Goal: Information Seeking & Learning: Learn about a topic

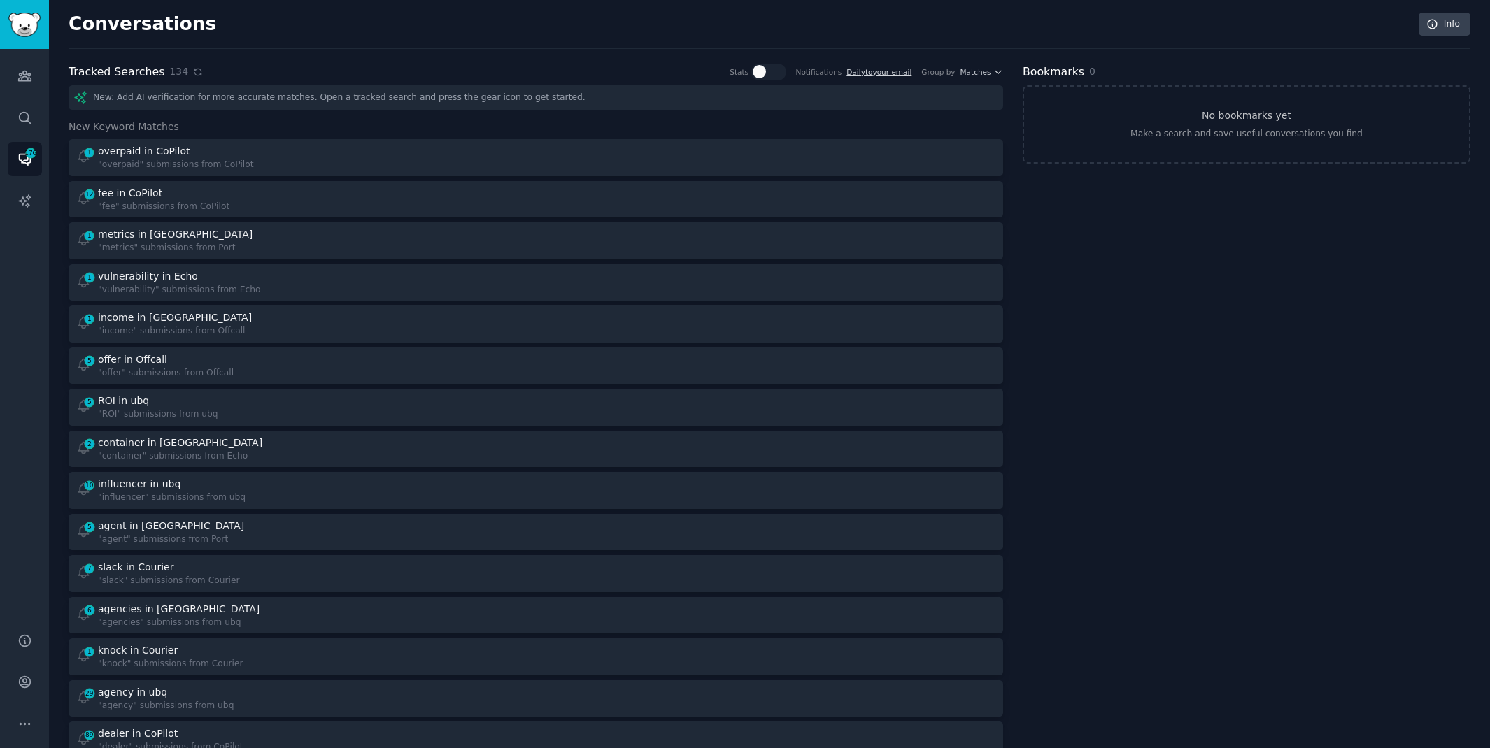
click at [193, 73] on icon at bounding box center [198, 72] width 10 height 10
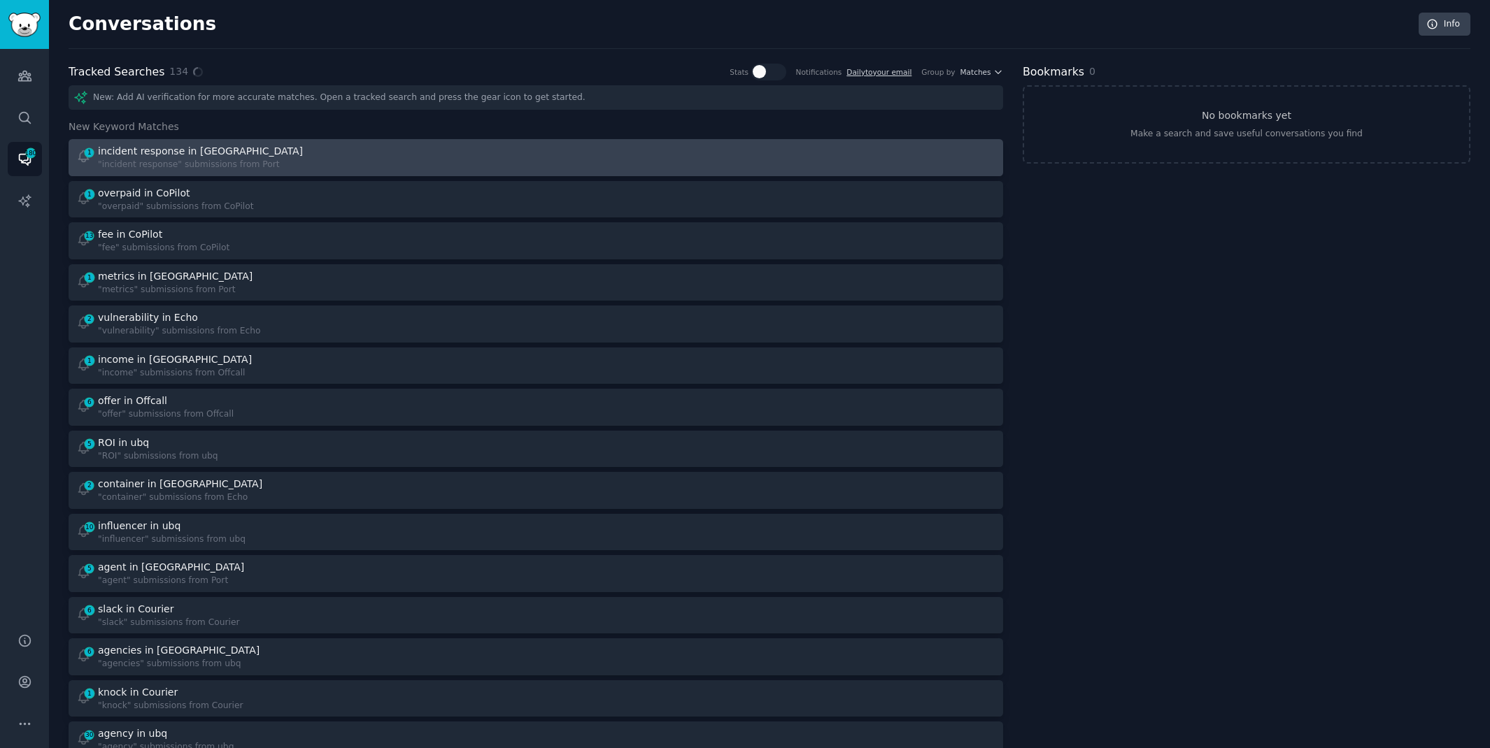
click at [522, 168] on div "1 incident response in Port "incident response" submissions from Port" at bounding box center [301, 157] width 450 height 27
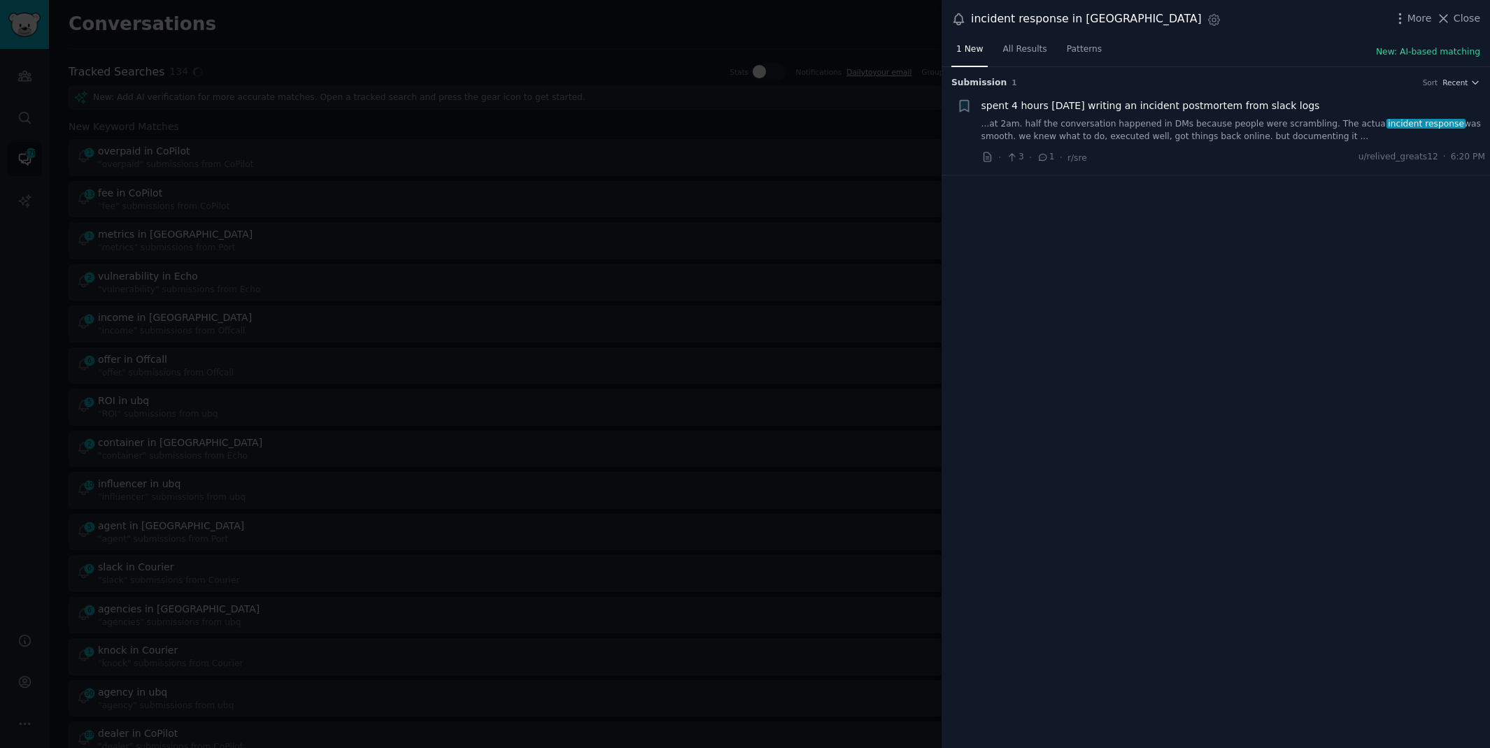
click at [1227, 133] on link "...at 2am. half the conversation happened in DMs because people were scrambling…" at bounding box center [1233, 130] width 504 height 24
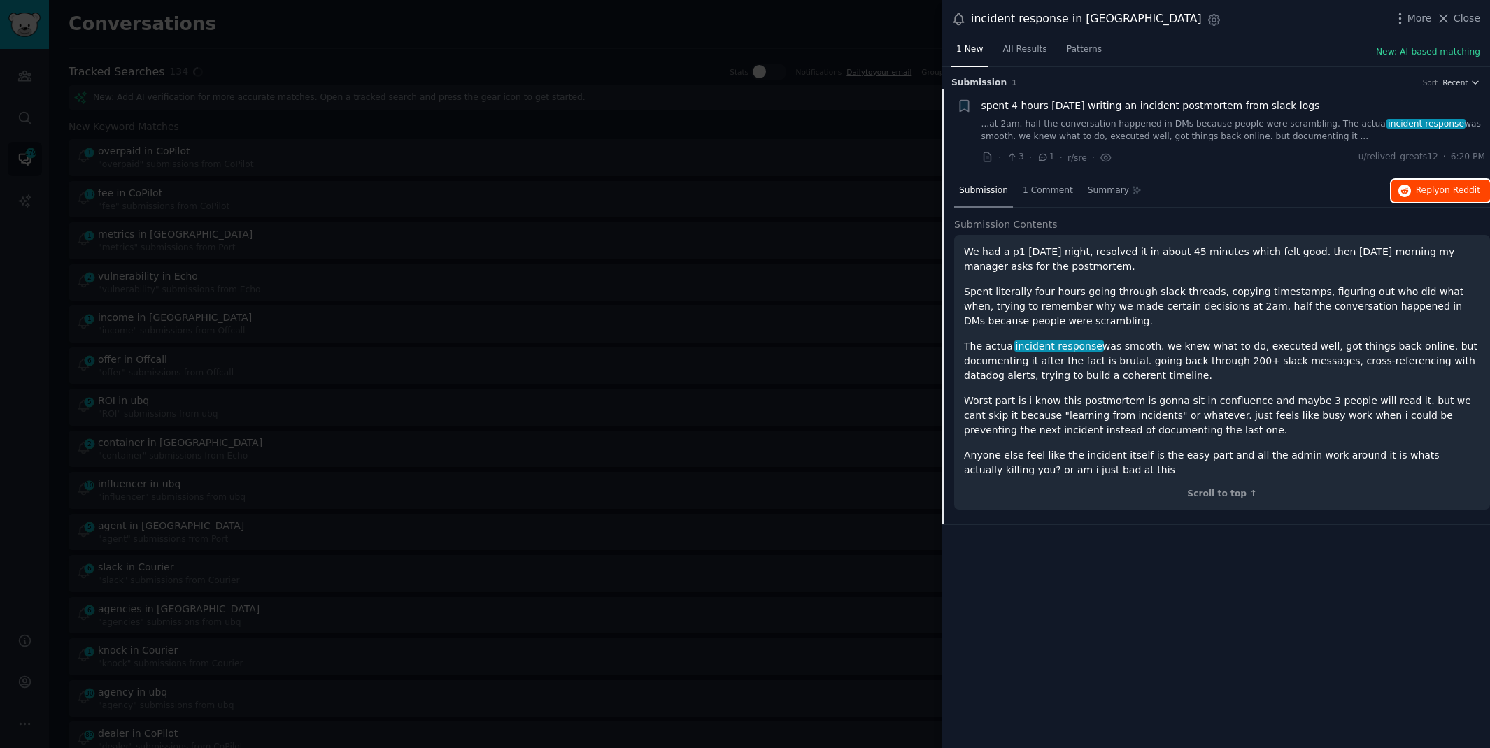
click at [1410, 193] on icon "button" at bounding box center [1404, 191] width 13 height 13
click at [568, 24] on div at bounding box center [745, 374] width 1490 height 748
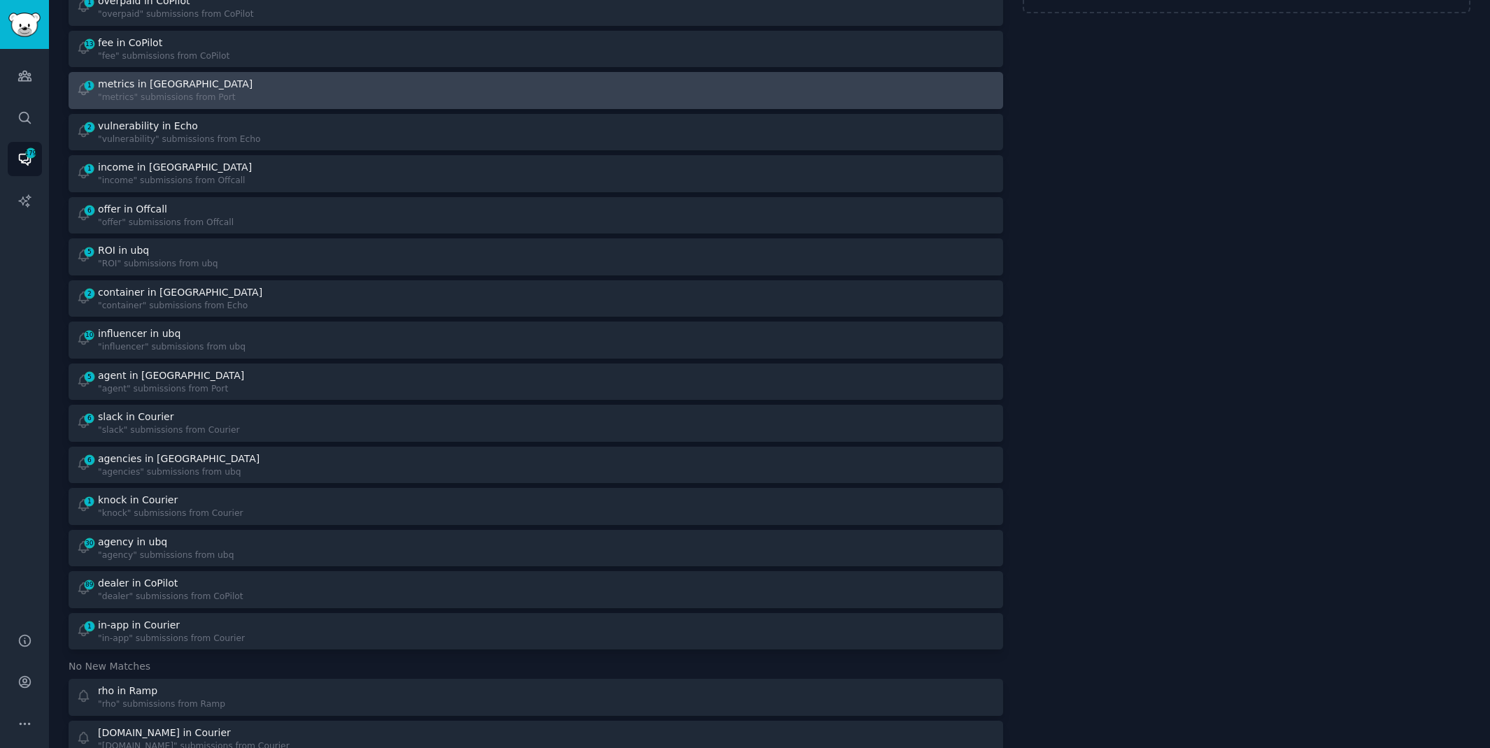
scroll to position [155, 0]
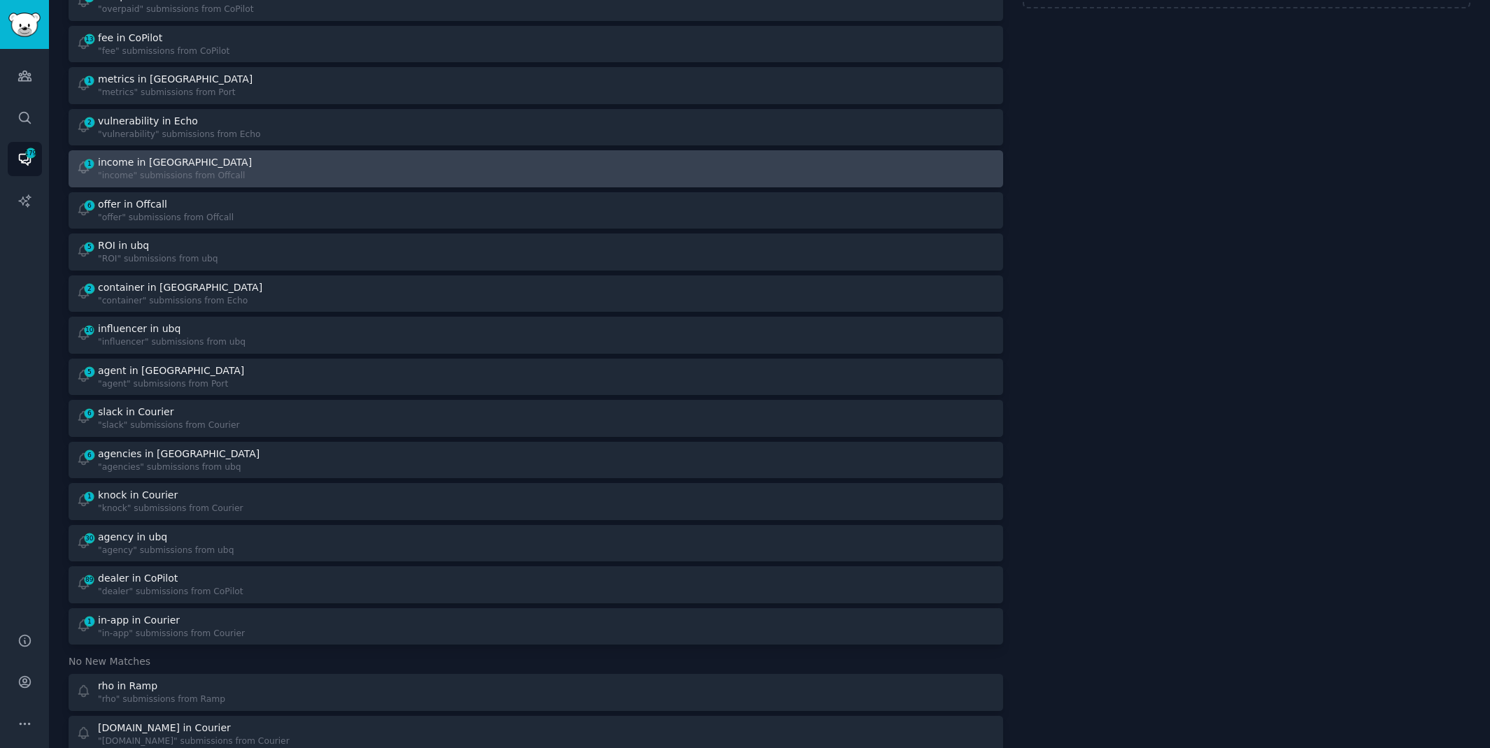
click at [357, 171] on div "1 income in Offcall "income" submissions from Offcall" at bounding box center [301, 168] width 450 height 27
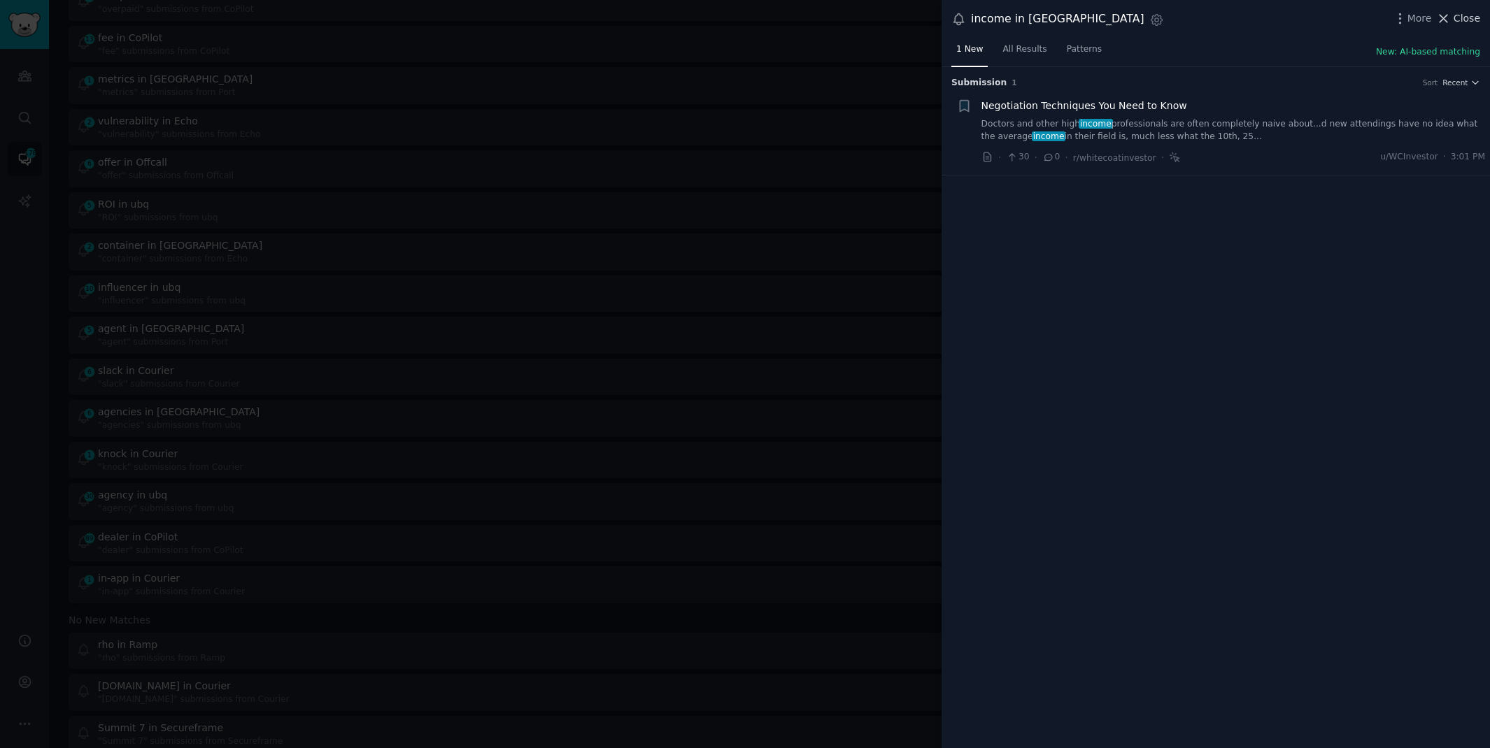
click at [1469, 14] on span "Close" at bounding box center [1466, 18] width 27 height 15
